Goal: Find specific page/section

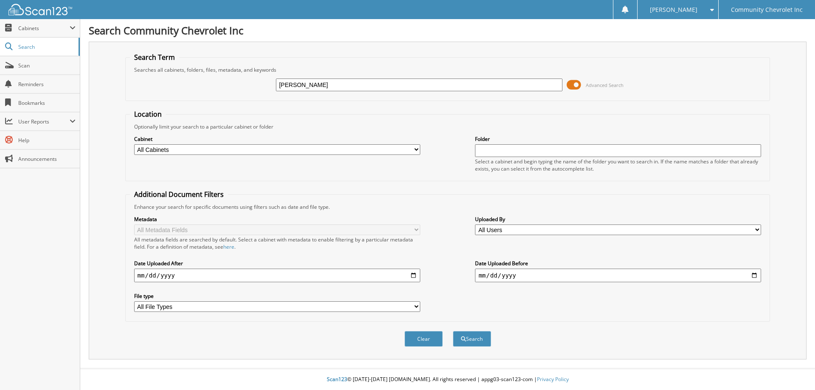
type input "[PERSON_NAME]"
click at [453, 331] on button "Search" at bounding box center [472, 339] width 38 height 16
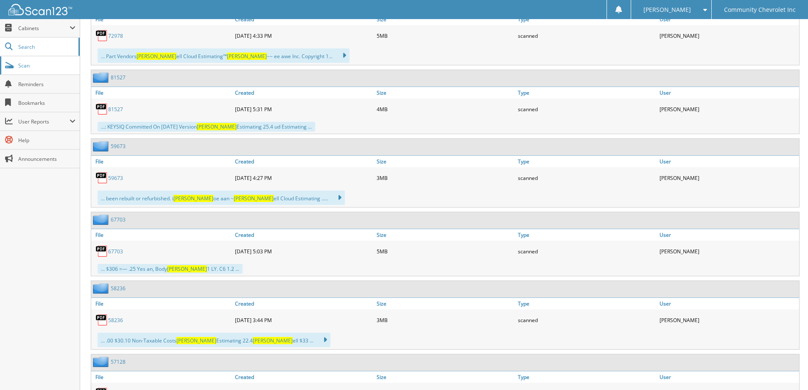
scroll to position [1018, 0]
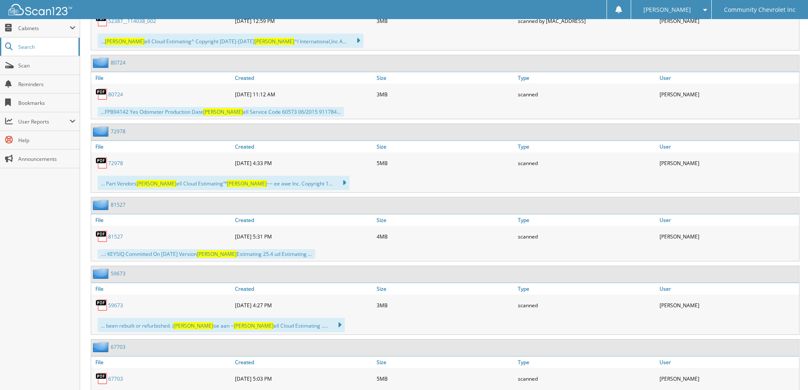
click at [35, 47] on span "Search" at bounding box center [46, 46] width 56 height 7
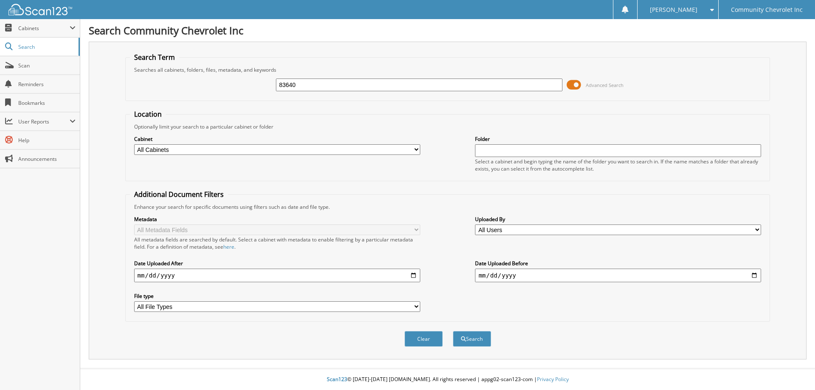
type input "83640"
click at [453, 331] on button "Search" at bounding box center [472, 339] width 38 height 16
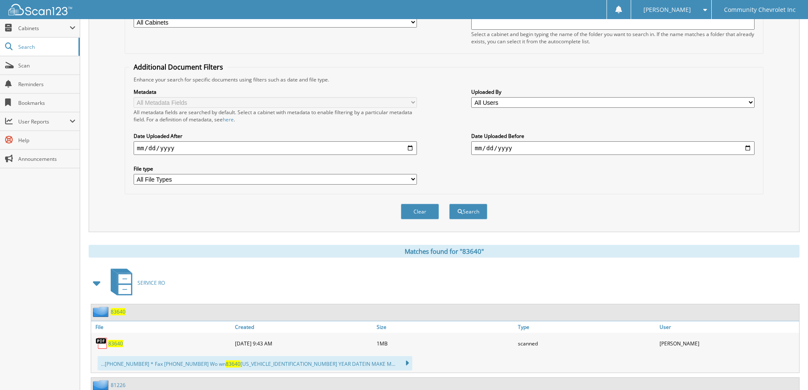
scroll to position [205, 0]
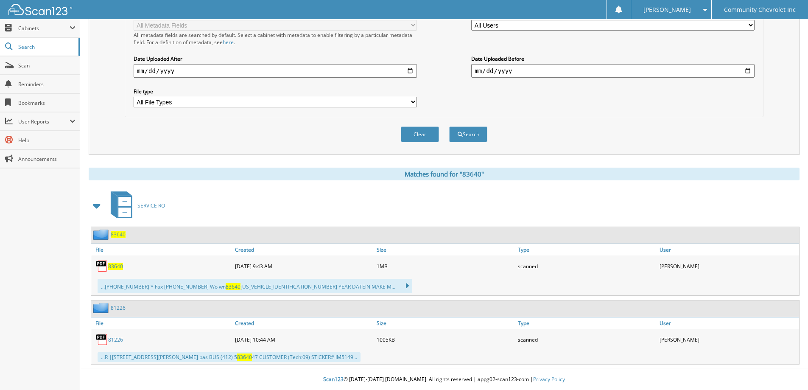
click at [119, 236] on span "83640" at bounding box center [118, 234] width 15 height 7
